Goal: Information Seeking & Learning: Learn about a topic

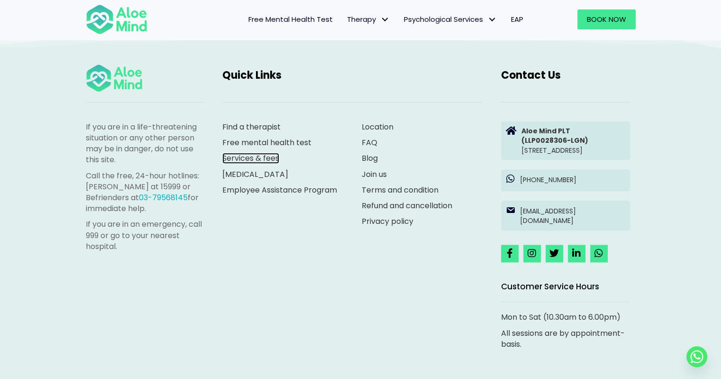
click at [259, 153] on link "Services & fees" at bounding box center [250, 158] width 57 height 11
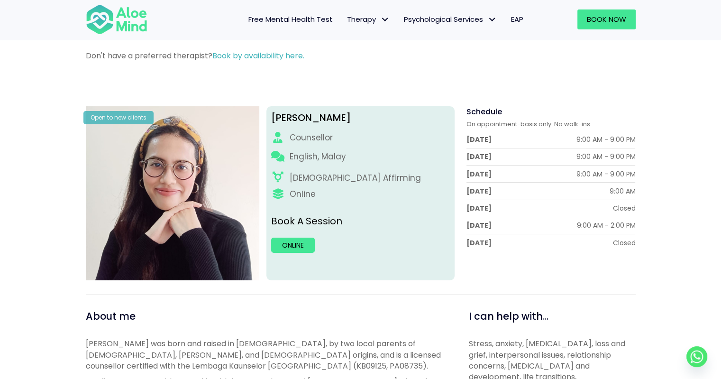
scroll to position [66, 0]
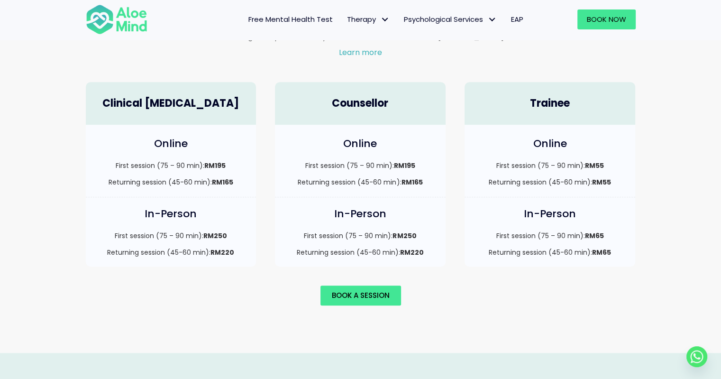
scroll to position [660, 0]
click at [348, 177] on div "Online First session (75 – 90 min): RM195 Returning session (45-60 min): RM165" at bounding box center [360, 161] width 171 height 72
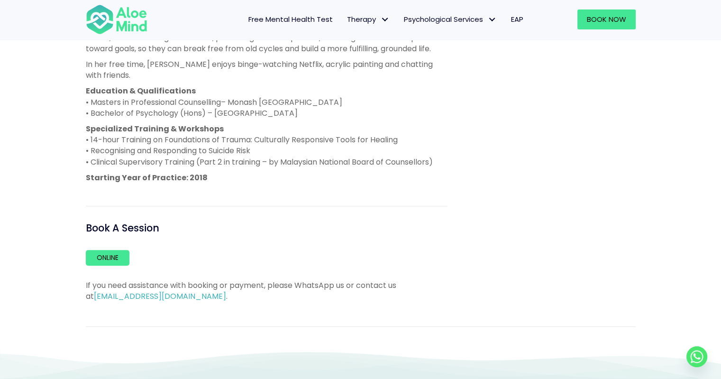
scroll to position [592, 0]
